Goal: Transaction & Acquisition: Book appointment/travel/reservation

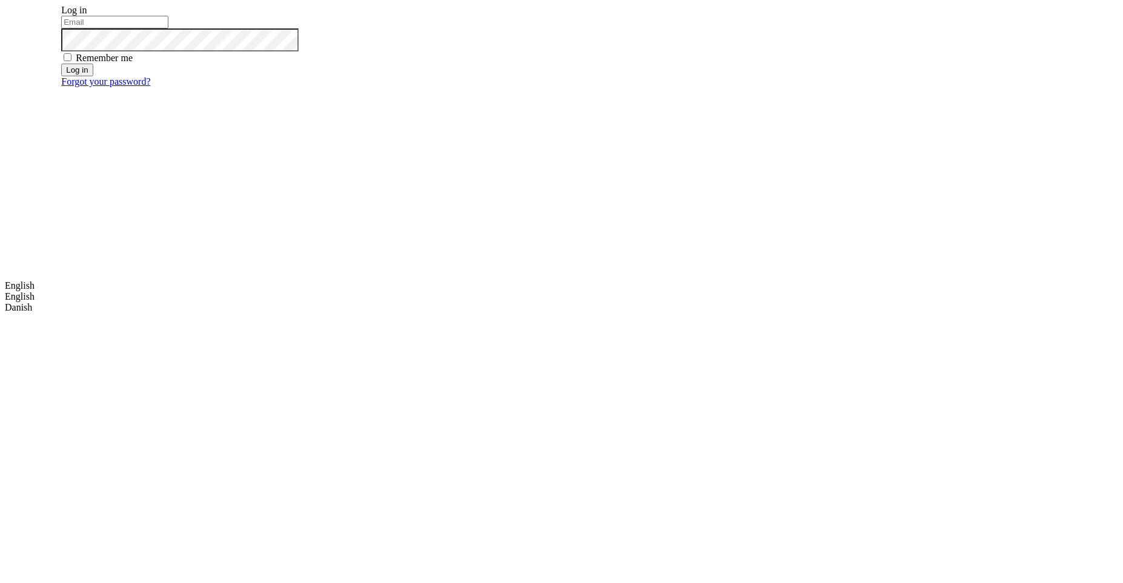
click at [168, 28] on input "email" at bounding box center [114, 22] width 107 height 13
type input "[EMAIL_ADDRESS][DOMAIN_NAME]"
click at [93, 76] on button "Log in" at bounding box center [77, 70] width 32 height 13
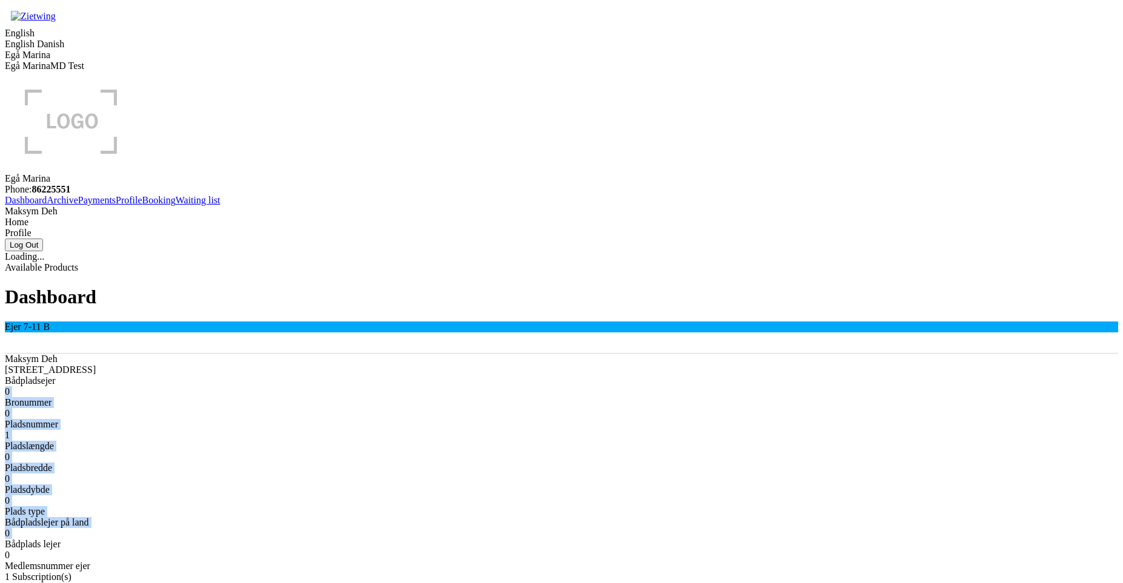
drag, startPoint x: 302, startPoint y: 172, endPoint x: 304, endPoint y: 324, distance: 152.1
click at [304, 376] on div "Bådpladsejer 0" at bounding box center [562, 387] width 1114 height 22
click at [304, 539] on div "Bådplads lejer 0" at bounding box center [562, 550] width 1114 height 22
drag, startPoint x: 287, startPoint y: 208, endPoint x: 388, endPoint y: 204, distance: 101.9
click at [388, 419] on div "Pladsnummer 1" at bounding box center [562, 430] width 1114 height 22
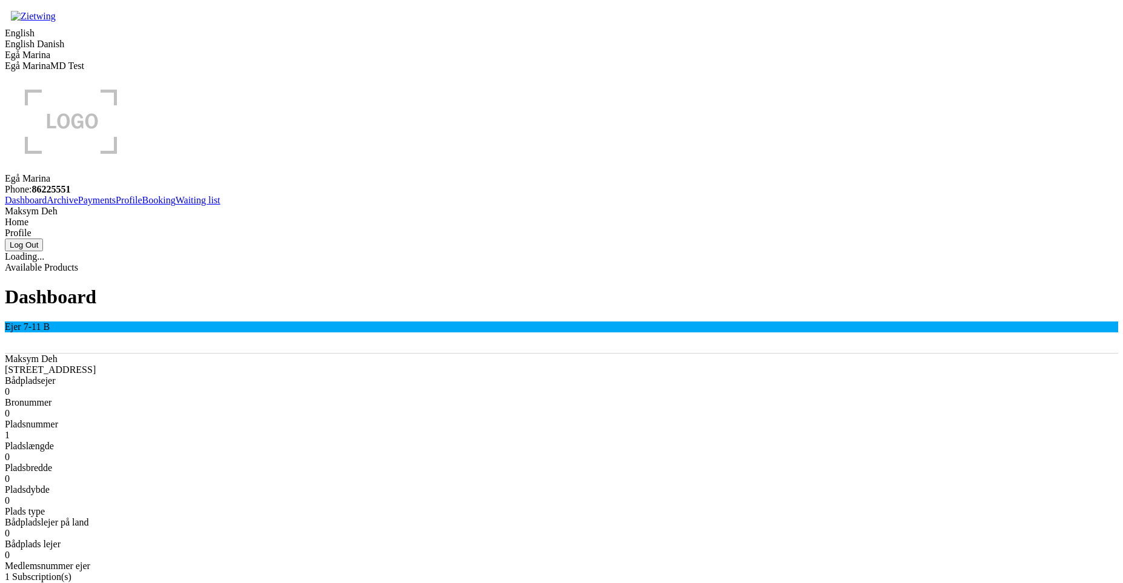
click at [388, 354] on div "Maksym [STREET_ADDRESS] Bådpladsejer 0 Bronummer 0 Pladsnummer 1 Pladslængde 0 …" at bounding box center [562, 463] width 1114 height 218
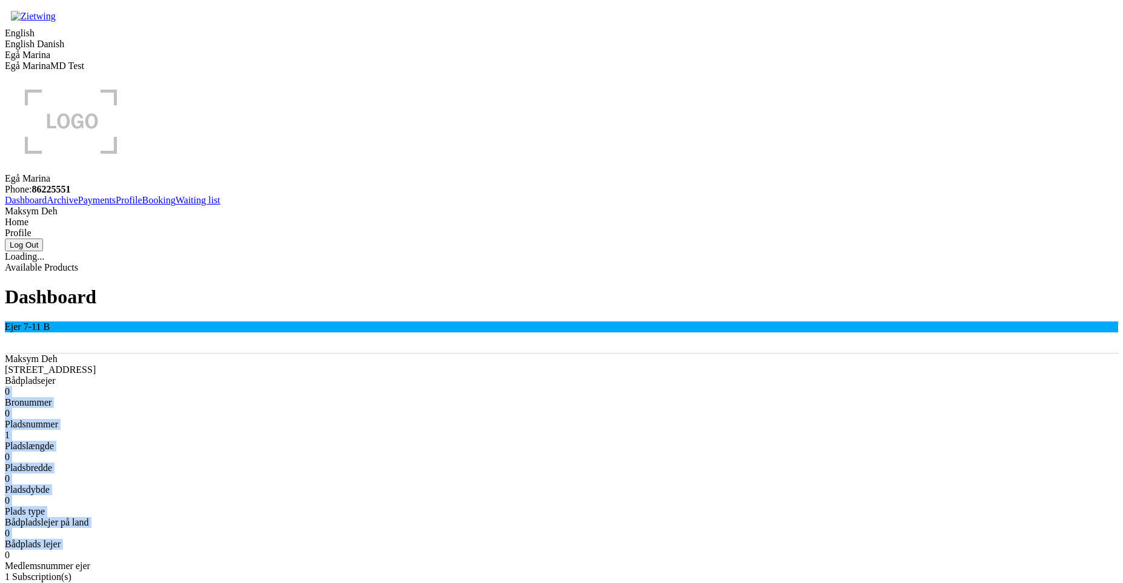
drag, startPoint x: 327, startPoint y: 174, endPoint x: 360, endPoint y: 339, distance: 168.1
click at [360, 376] on div "Bådpladsejer 0" at bounding box center [562, 387] width 1114 height 22
click at [360, 539] on div "Bådplads lejer 0" at bounding box center [562, 550] width 1114 height 22
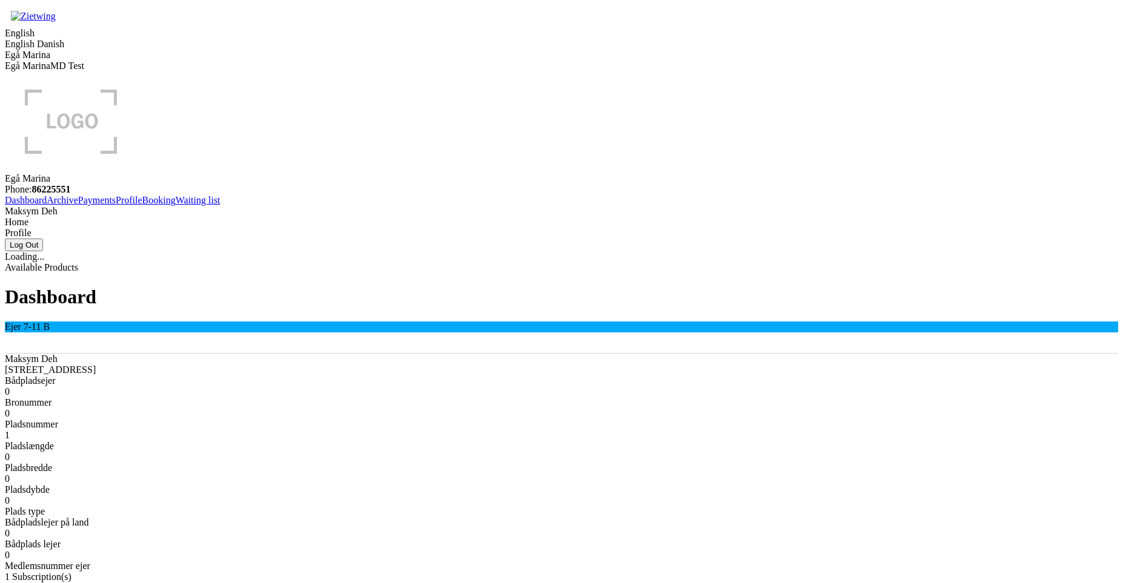
click at [142, 205] on link "Booking" at bounding box center [158, 200] width 33 height 10
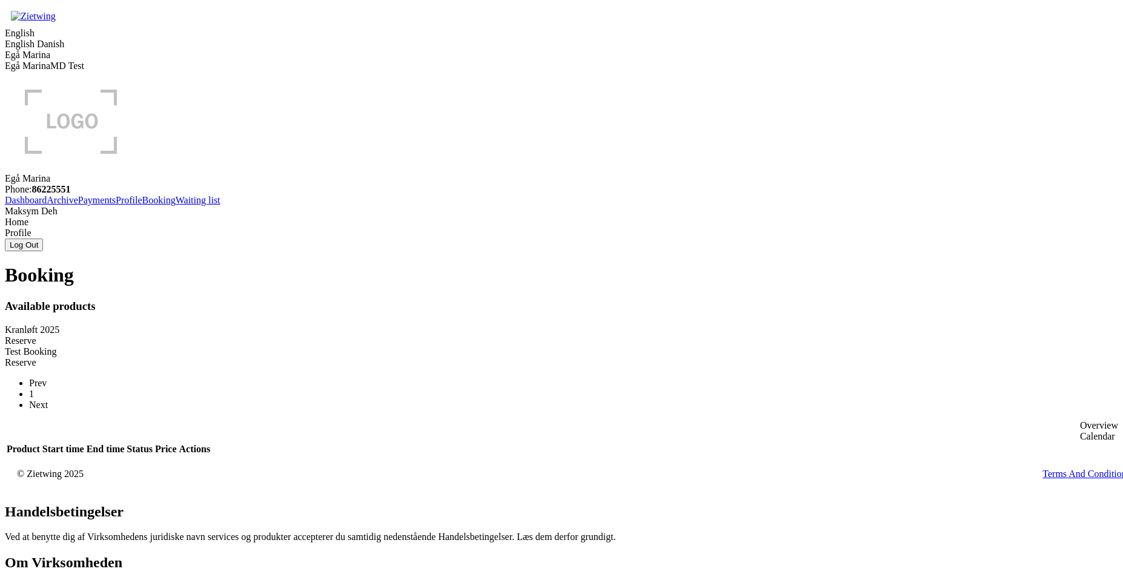
click at [425, 336] on div "Reserve" at bounding box center [562, 341] width 1114 height 11
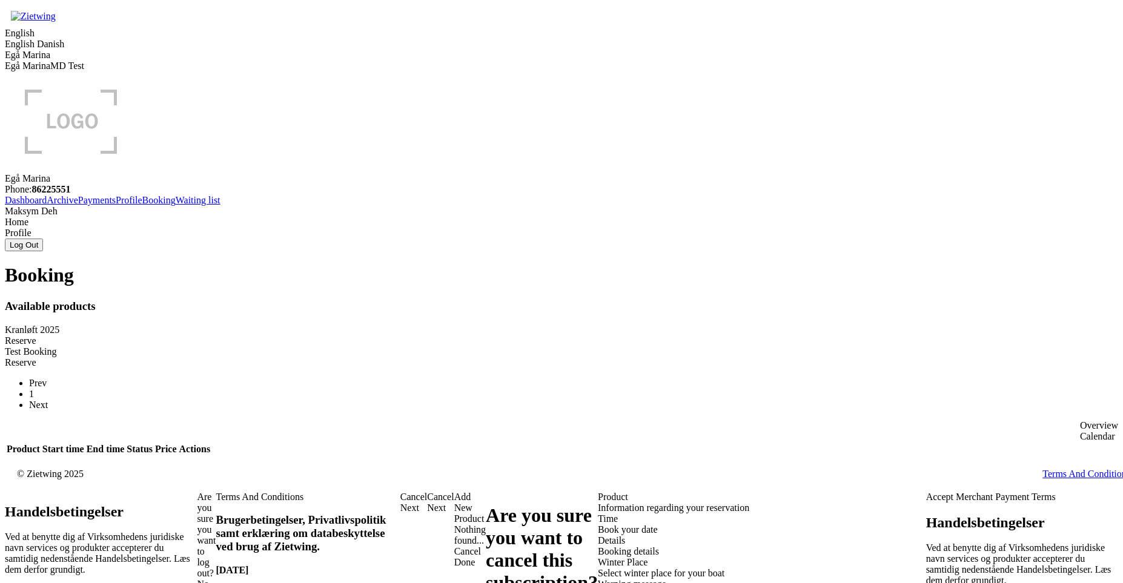
click at [598, 547] on div "Booking details" at bounding box center [762, 552] width 328 height 11
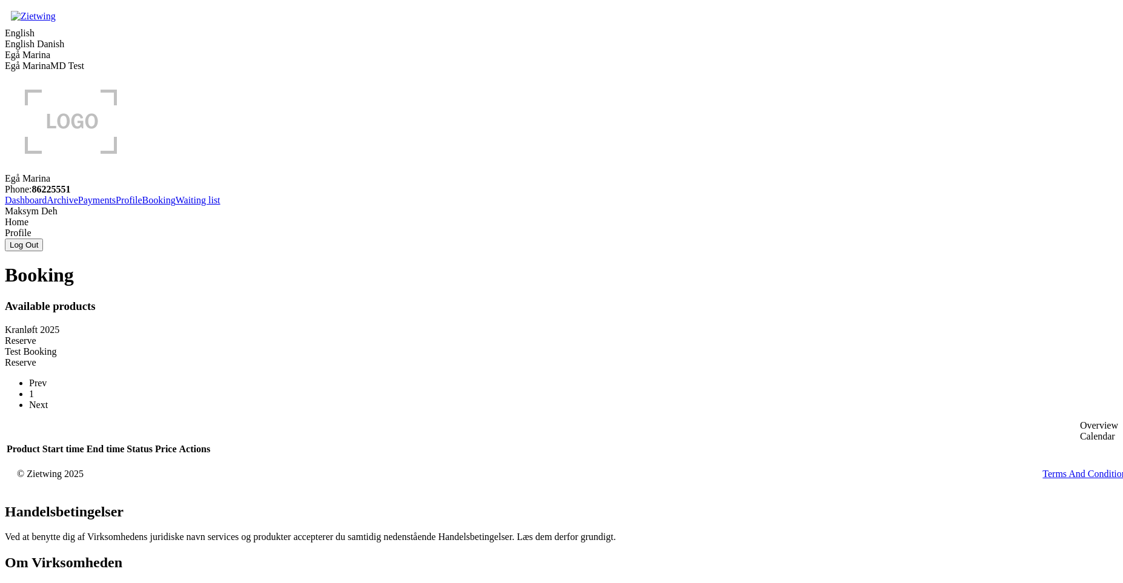
click at [432, 336] on div "Reserve" at bounding box center [562, 341] width 1114 height 11
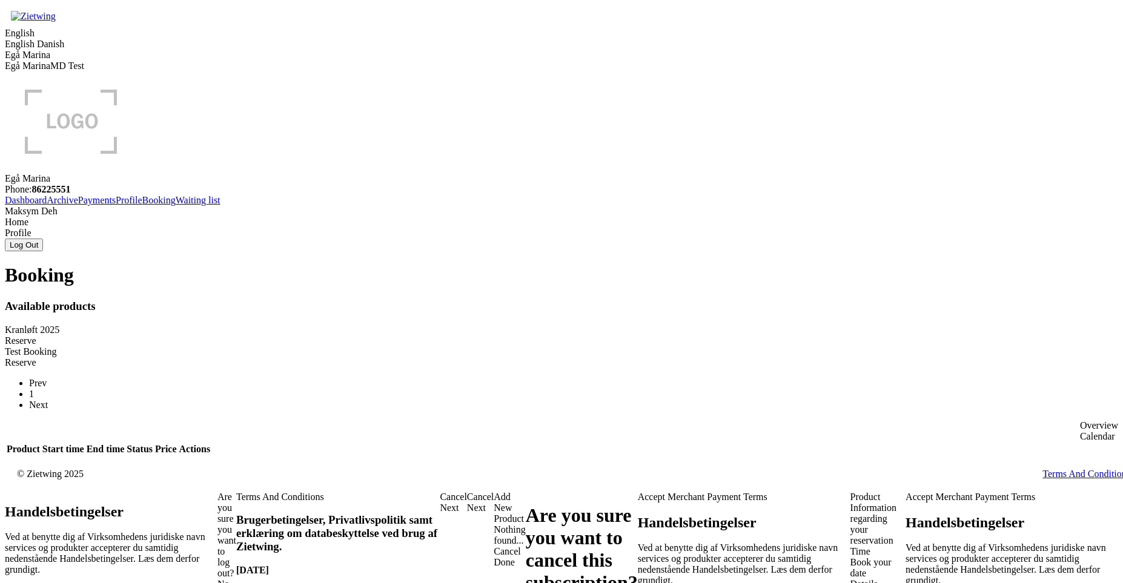
click at [851, 547] on div "Time" at bounding box center [879, 552] width 56 height 11
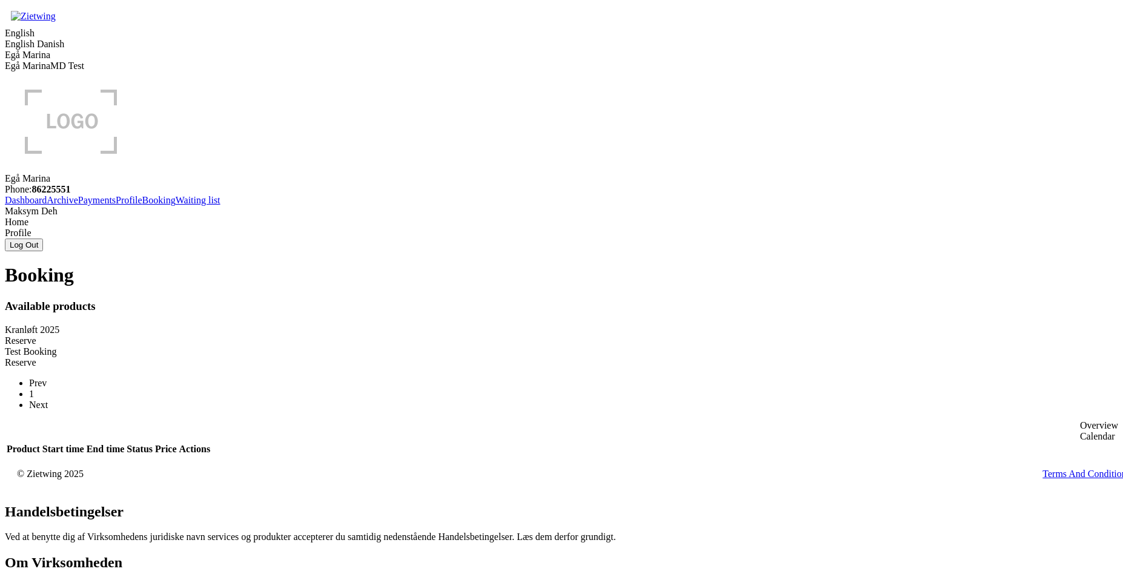
click at [419, 336] on div "Reserve" at bounding box center [562, 341] width 1114 height 11
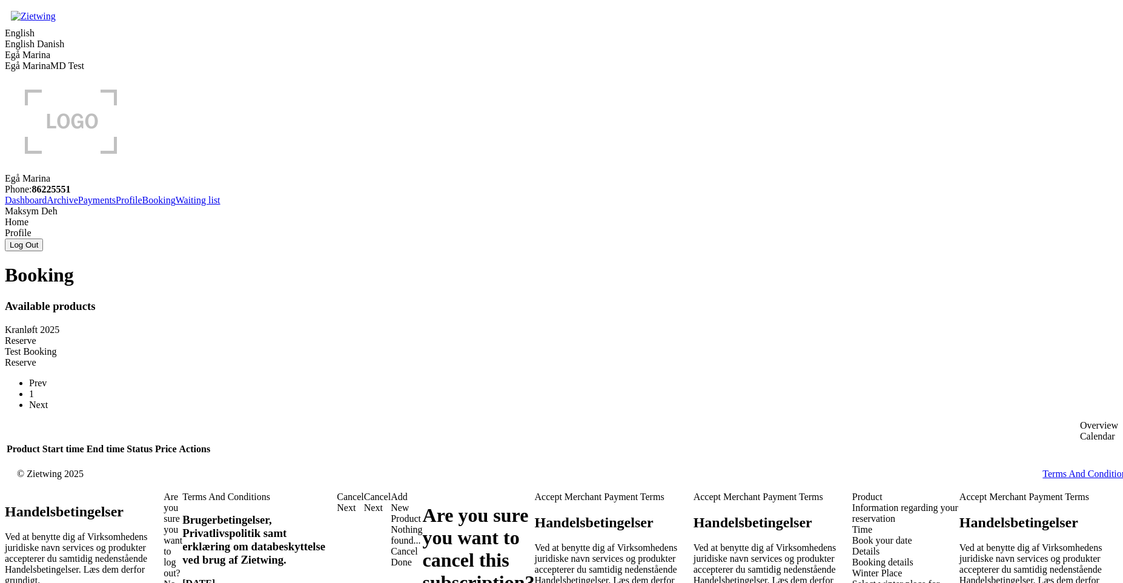
type input "57646"
type input "576467765"
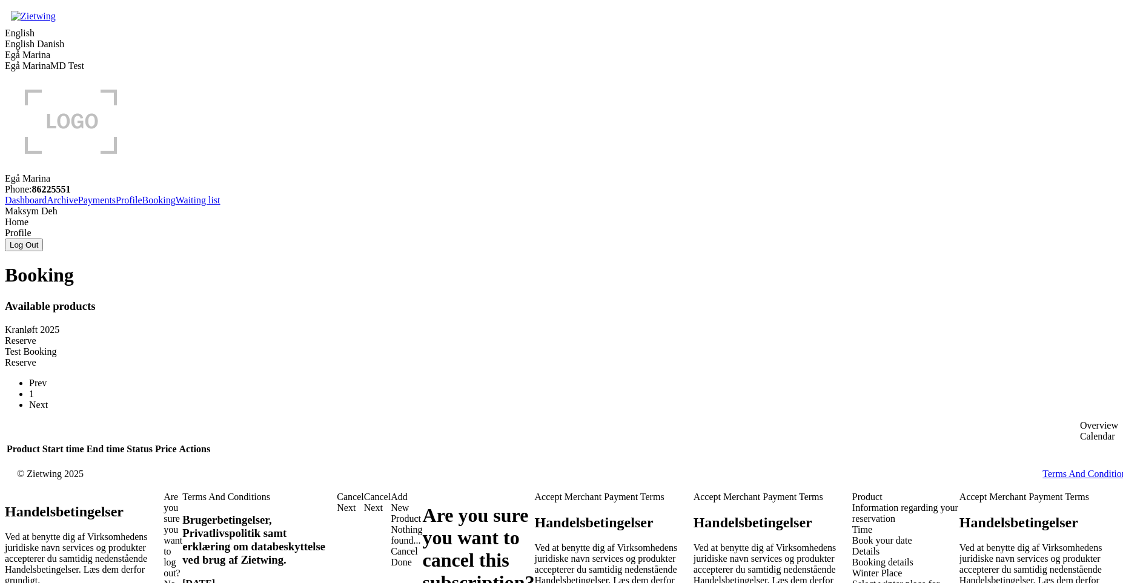
type input "-"
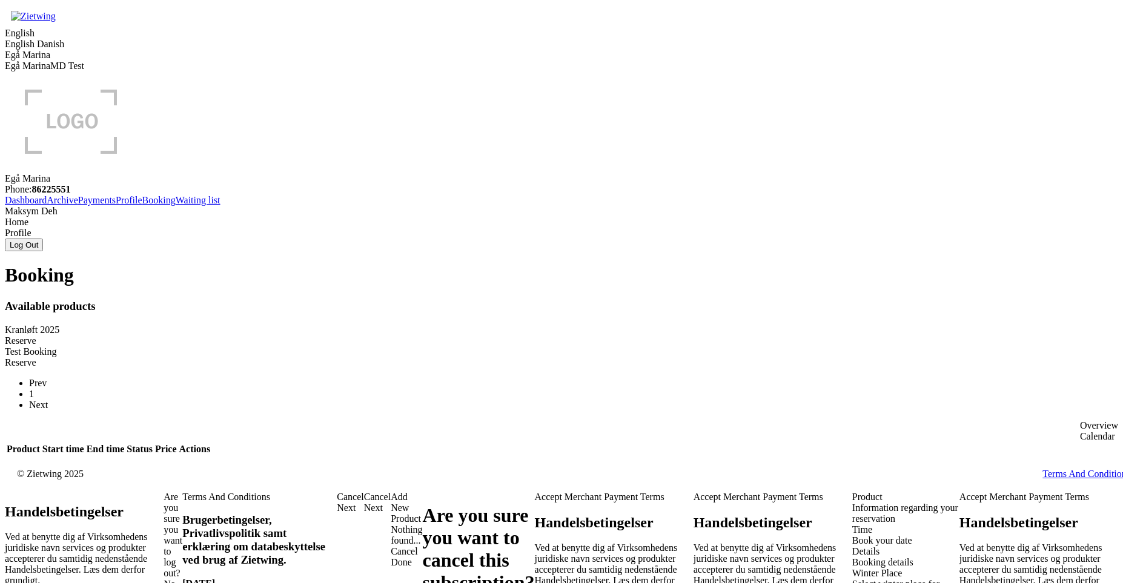
drag, startPoint x: 252, startPoint y: 362, endPoint x: 359, endPoint y: 396, distance: 111.9
checkbox input "true"
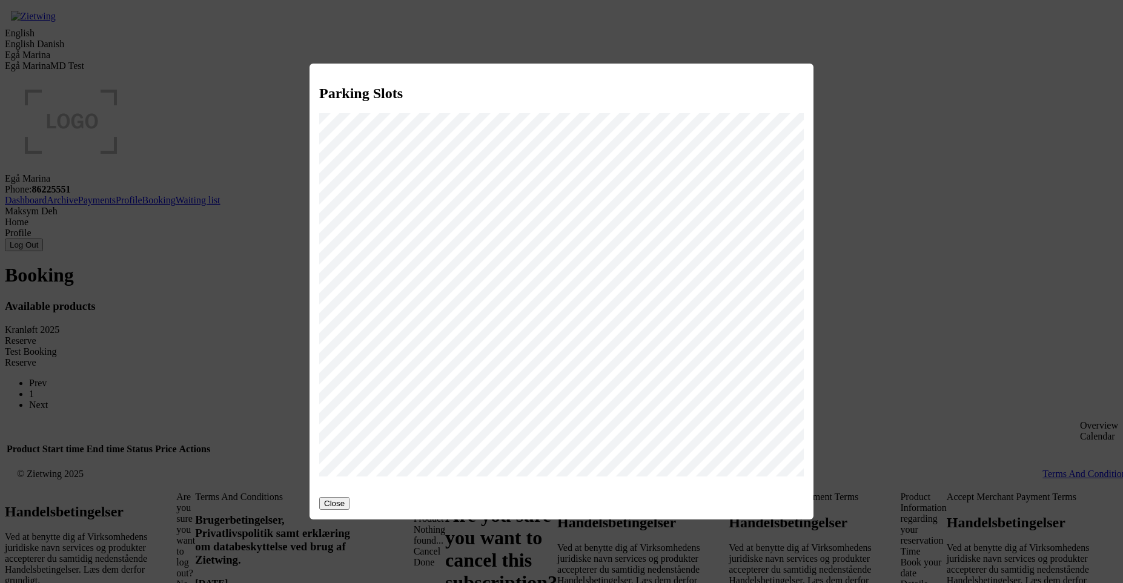
click at [341, 498] on button "Close" at bounding box center [334, 503] width 30 height 13
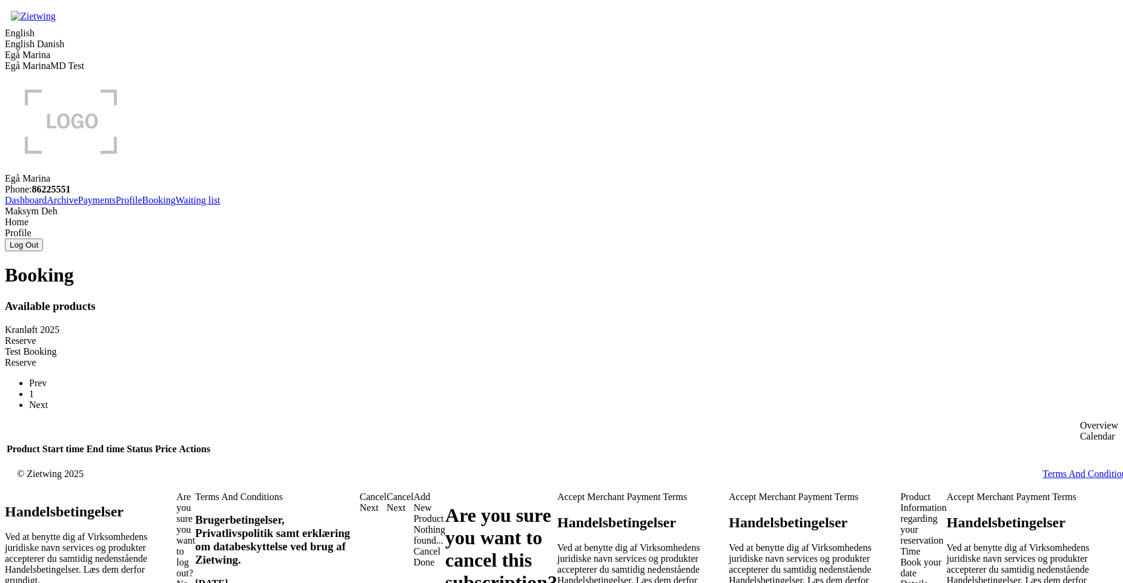
checkbox input "true"
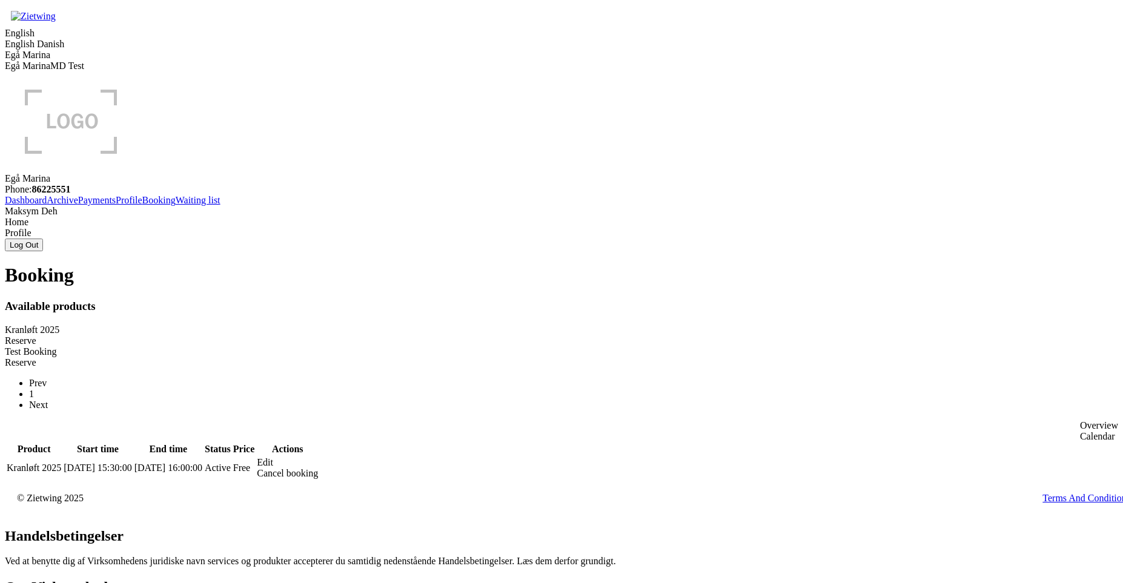
click at [176, 205] on link "Waiting list" at bounding box center [198, 200] width 45 height 10
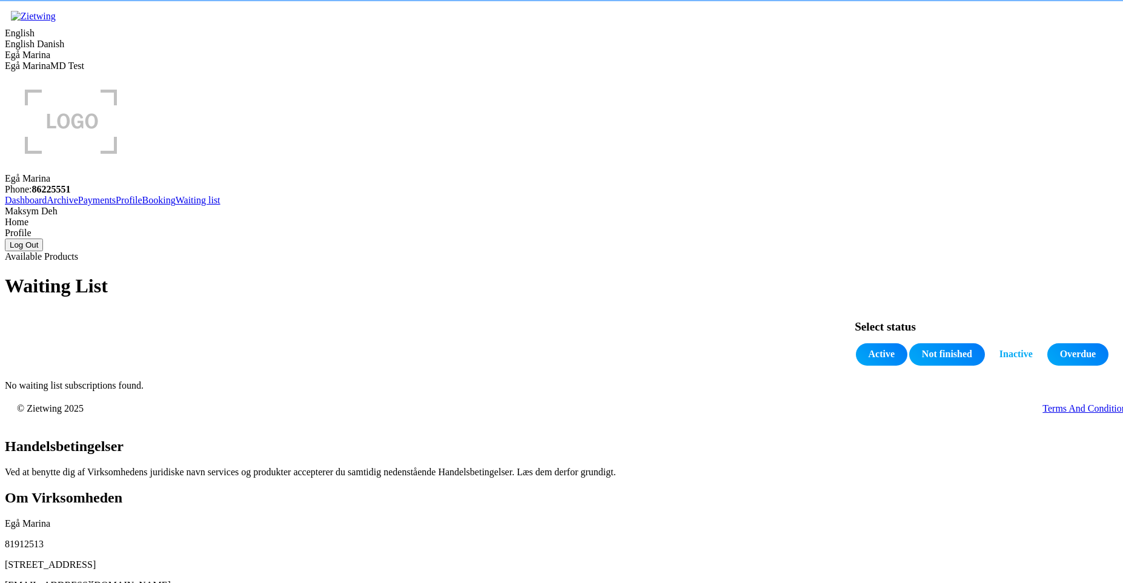
click at [142, 205] on link "Booking" at bounding box center [158, 200] width 33 height 10
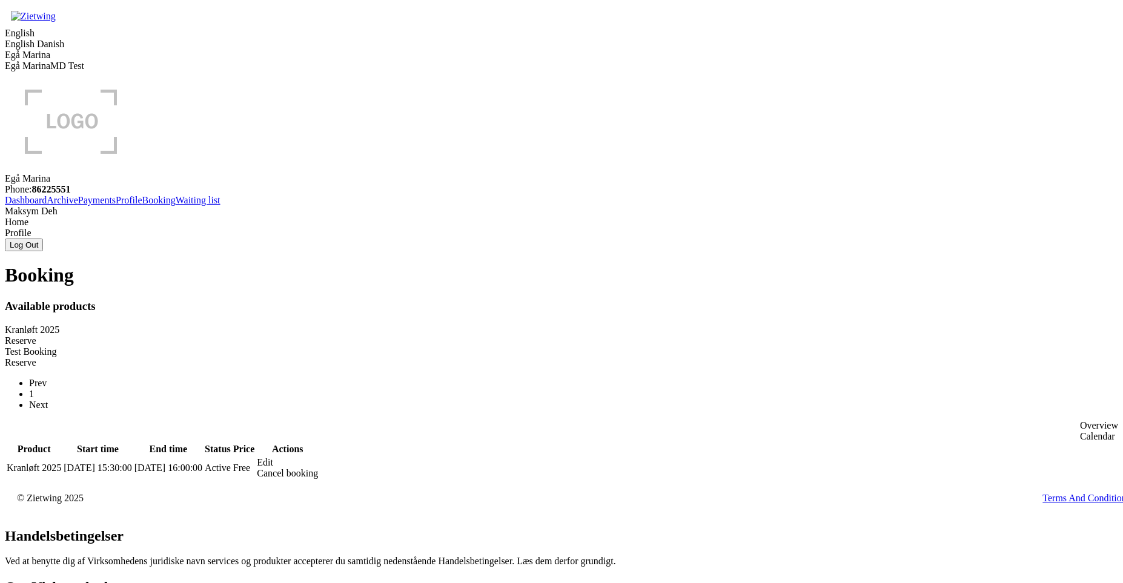
click at [202, 463] on span "[DATE] 16:00:00" at bounding box center [169, 468] width 68 height 10
drag, startPoint x: 831, startPoint y: 163, endPoint x: 585, endPoint y: 165, distance: 246.6
click at [202, 463] on span "[DATE] 16:00:00" at bounding box center [169, 468] width 68 height 10
click at [47, 195] on link "Dashboard" at bounding box center [26, 200] width 42 height 10
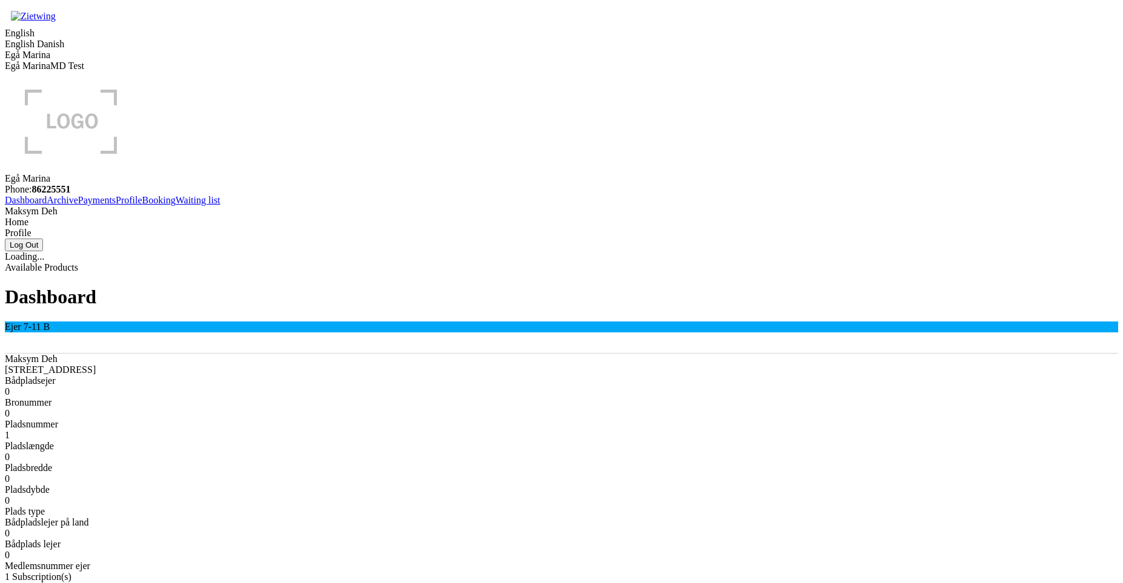
click at [142, 205] on link "Booking" at bounding box center [158, 200] width 33 height 10
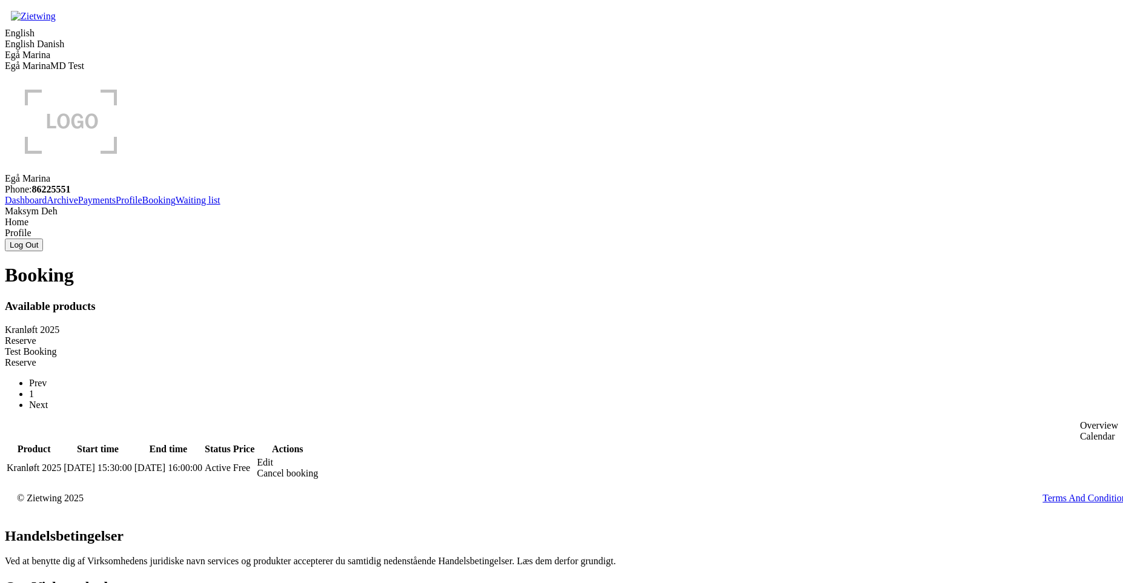
drag, startPoint x: 877, startPoint y: 167, endPoint x: 935, endPoint y: 165, distance: 58.2
click at [319, 457] on tr "Product: Kranløft 2025 Start time: [DATE] 15:30:00 End time: [DATE] 16:00:00 St…" at bounding box center [162, 468] width 313 height 23
click at [255, 463] on div "Price: Free" at bounding box center [244, 468] width 22 height 11
click at [318, 457] on div "Edit" at bounding box center [287, 462] width 61 height 11
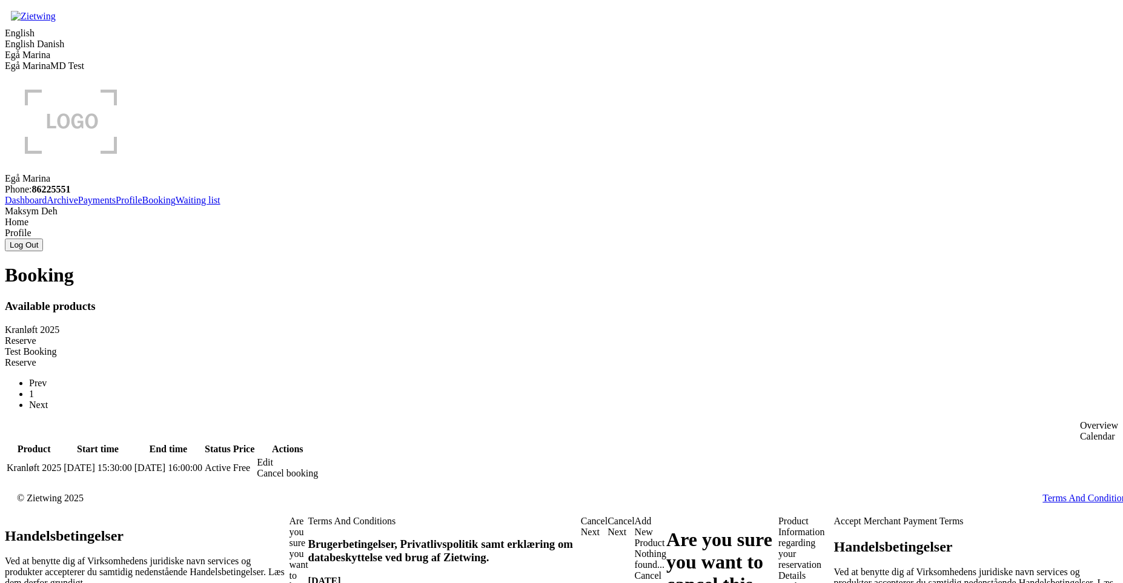
click at [779, 571] on div "Details Booking details" at bounding box center [807, 587] width 56 height 33
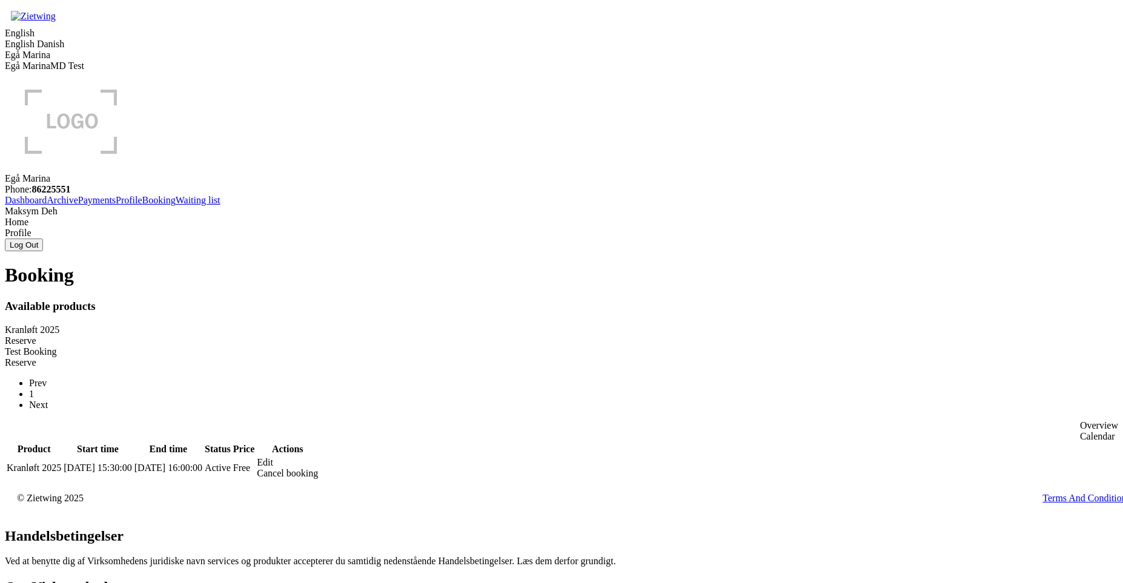
click at [318, 457] on div "Edit" at bounding box center [287, 462] width 61 height 11
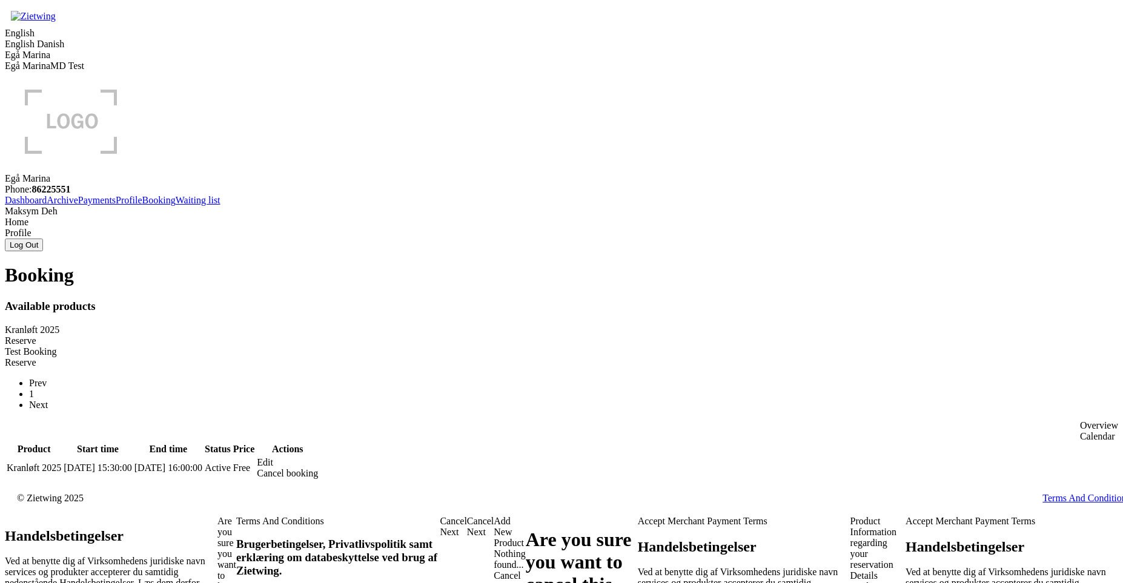
click at [851, 571] on div "Details Booking details" at bounding box center [879, 587] width 56 height 33
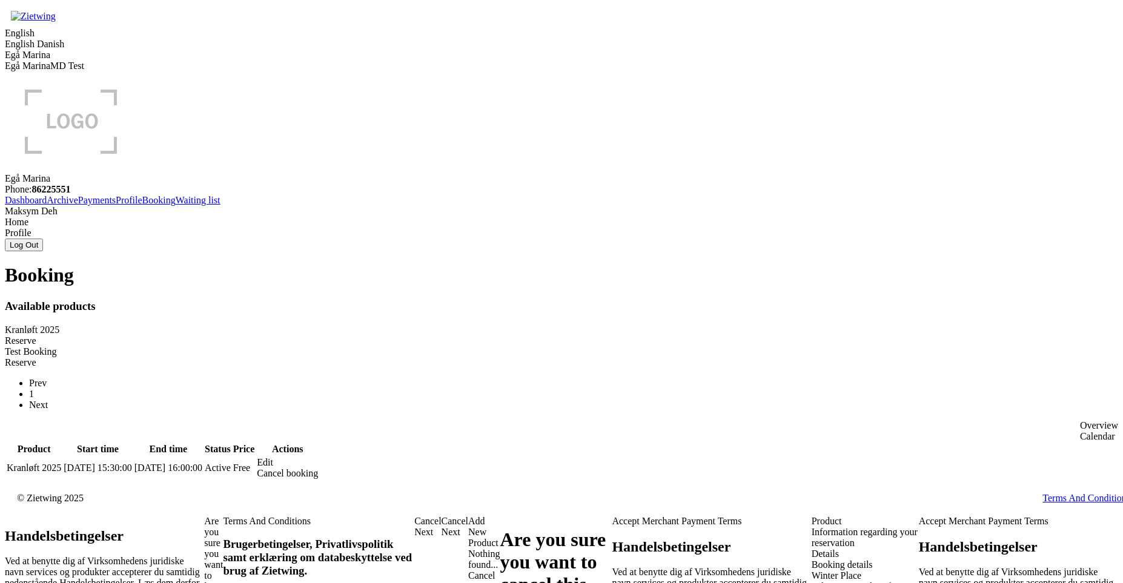
click at [812, 571] on div "Winter Place Select winter place for your boat" at bounding box center [865, 587] width 107 height 33
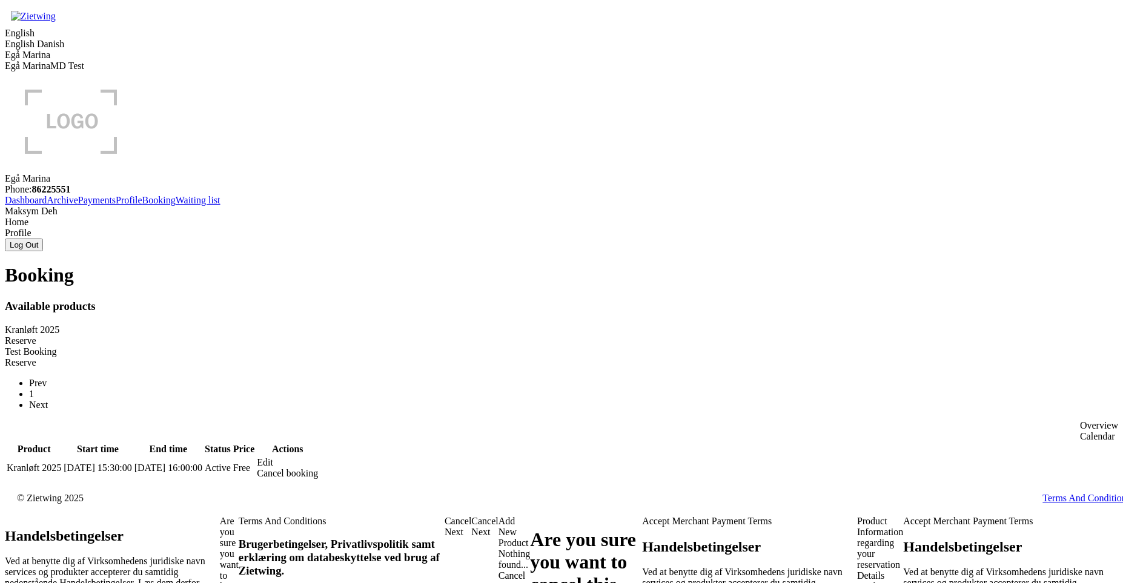
drag, startPoint x: 248, startPoint y: 279, endPoint x: 496, endPoint y: 287, distance: 247.9
click at [857, 571] on div "Details" at bounding box center [880, 576] width 46 height 11
